Goal: Information Seeking & Learning: Learn about a topic

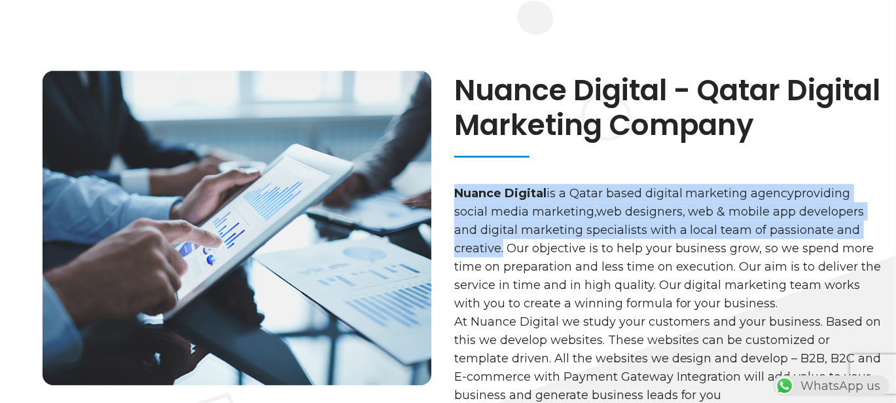
scroll to position [0, 344]
drag, startPoint x: 502, startPoint y: 251, endPoint x: 452, endPoint y: 187, distance: 81.2
click at [452, 187] on div "Nuance Digital - Qatar Digital Marketing Company Nuance Digital is a [GEOGRAPHI…" at bounding box center [668, 238] width 455 height 357
copy p "Nuance Digital is a Qatar based digital marketing agency providing social media…"
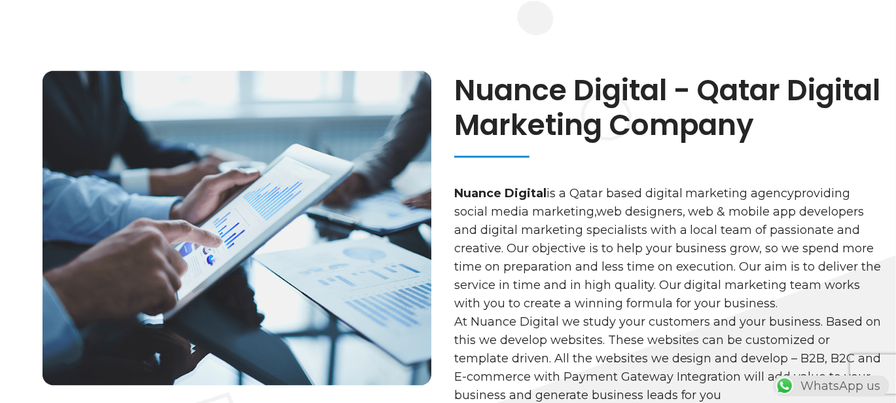
click at [516, 247] on p "Nuance Digital is a Qatar based digital marketing agency providing social media…" at bounding box center [668, 248] width 429 height 128
